Goal: Task Accomplishment & Management: Manage account settings

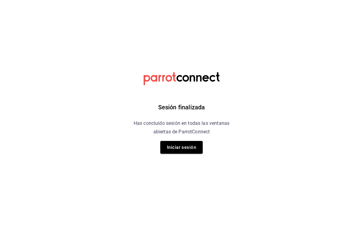
click at [170, 146] on button "Iniciar sesión" at bounding box center [181, 147] width 42 height 13
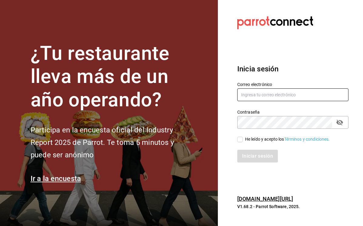
type input "[EMAIL_ADDRESS][DOMAIN_NAME]"
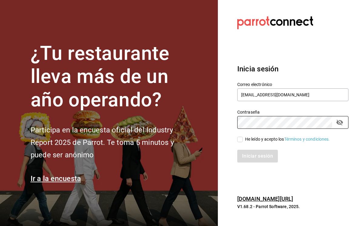
click at [245, 138] on span "He leído y acepto los Términos y condiciones." at bounding box center [286, 139] width 87 height 6
click at [243, 138] on input "He leído y acepto los Términos y condiciones." at bounding box center [240, 139] width 5 height 5
checkbox input "true"
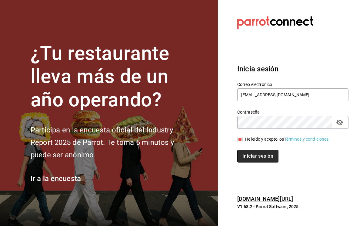
click at [245, 150] on button "Iniciar sesión" at bounding box center [258, 156] width 41 height 13
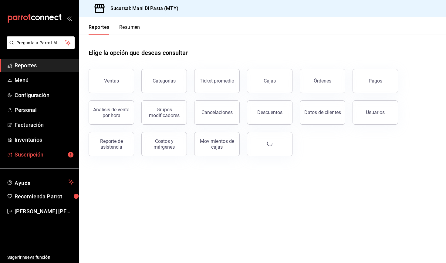
click at [41, 155] on span "Suscripción" at bounding box center [44, 154] width 59 height 8
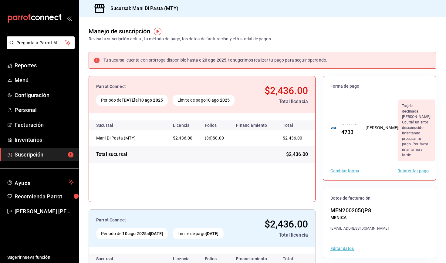
click at [363, 169] on button "Reintentar pago" at bounding box center [412, 171] width 31 height 4
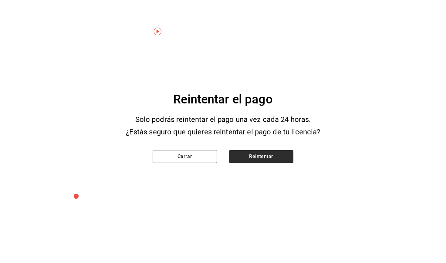
click at [257, 156] on button "Reintentar" at bounding box center [261, 156] width 64 height 13
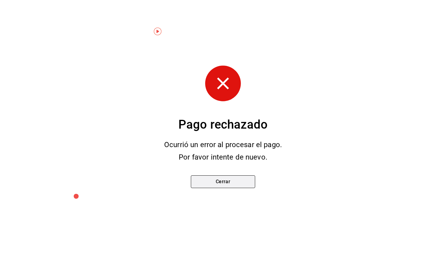
click at [239, 177] on button "Cerrar" at bounding box center [223, 181] width 64 height 13
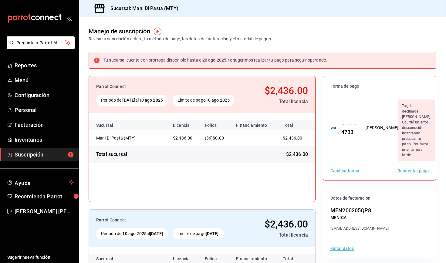
click at [340, 169] on button "Cambiar forma" at bounding box center [344, 171] width 29 height 4
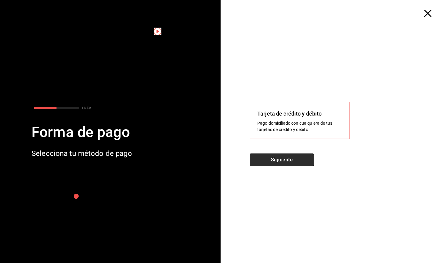
click at [280, 157] on button "Siguiente" at bounding box center [282, 159] width 64 height 13
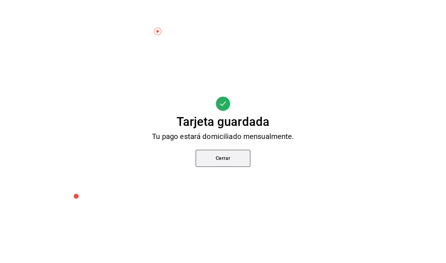
click at [231, 162] on button "Cerrar" at bounding box center [223, 158] width 55 height 17
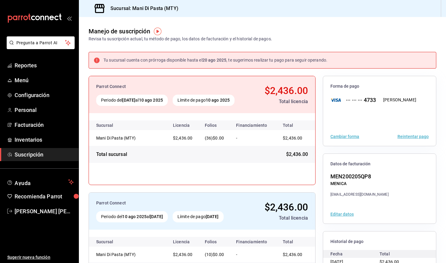
click at [363, 137] on button "Reintentar pago" at bounding box center [412, 136] width 31 height 4
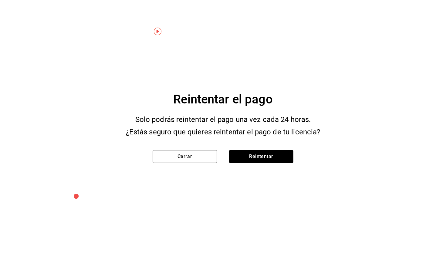
click at [249, 150] on div "Cerrar Reintentar" at bounding box center [223, 155] width 160 height 35
click at [246, 160] on button "Reintentar" at bounding box center [261, 156] width 64 height 13
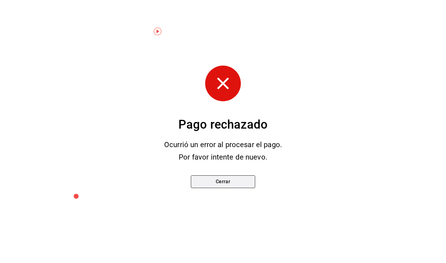
click at [219, 180] on button "Cerrar" at bounding box center [223, 181] width 64 height 13
